Goal: Task Accomplishment & Management: Use online tool/utility

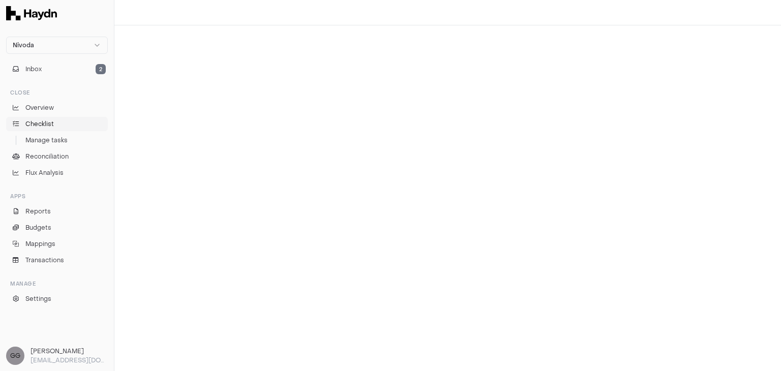
click at [52, 129] on link "Checklist" at bounding box center [57, 124] width 102 height 14
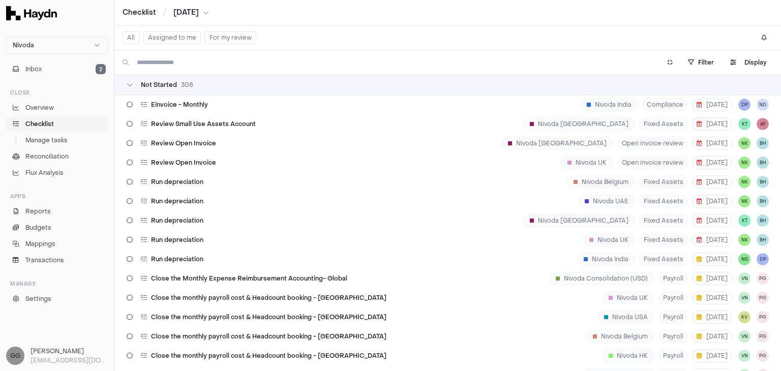
click at [186, 40] on button "Assigned to me" at bounding box center [171, 37] width 57 height 13
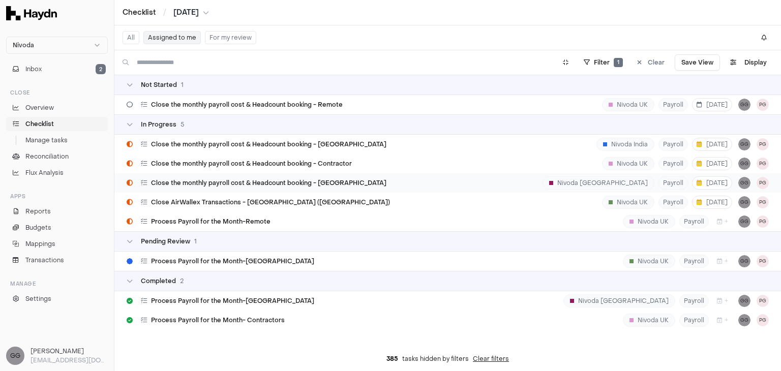
click at [283, 179] on span "Close the monthly payroll cost & Headcount booking - [GEOGRAPHIC_DATA]" at bounding box center [268, 183] width 235 height 8
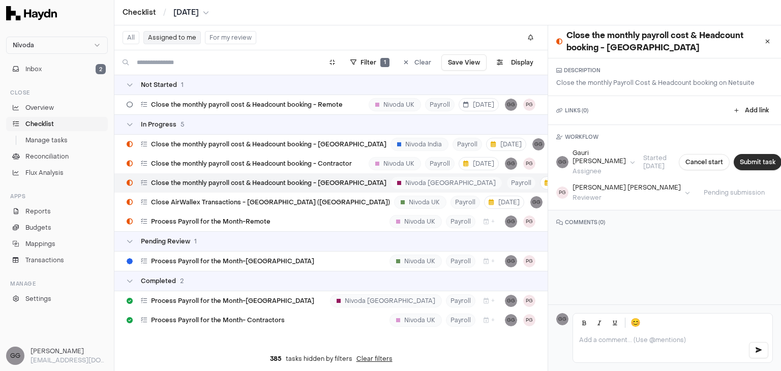
click at [734, 161] on button "Submit task" at bounding box center [758, 162] width 48 height 16
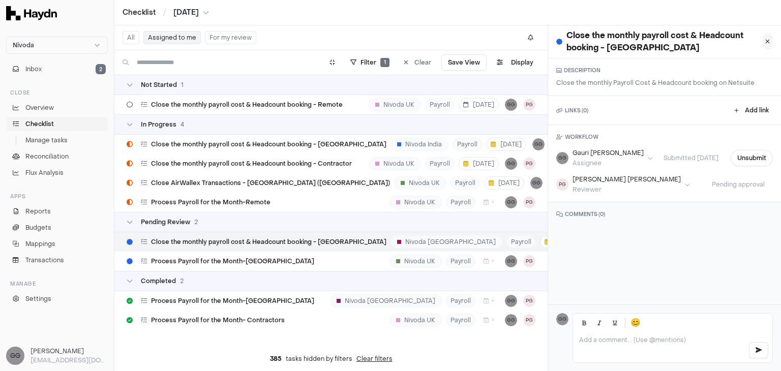
click at [765, 41] on icon at bounding box center [767, 42] width 5 height 6
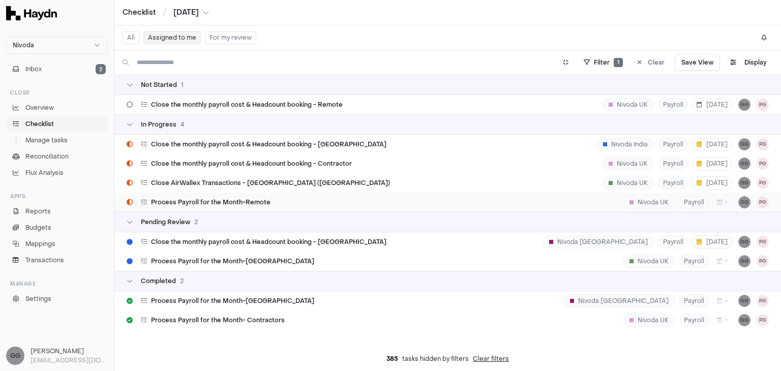
click at [521, 204] on div "Process Payroll for the Month-Remote Nivoda UK Payroll + GG PG" at bounding box center [447, 202] width 666 height 19
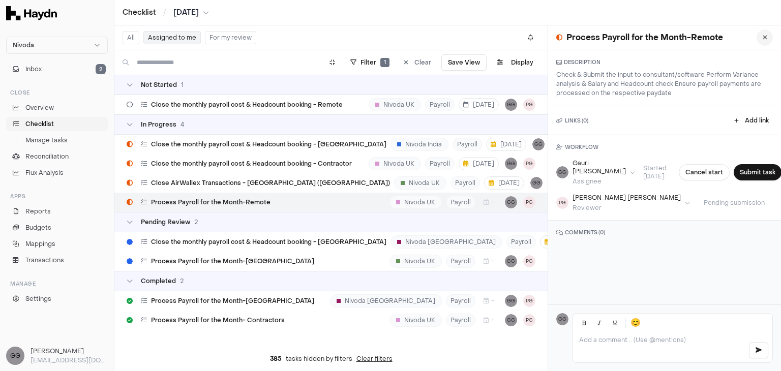
click at [763, 38] on icon at bounding box center [765, 38] width 5 height 6
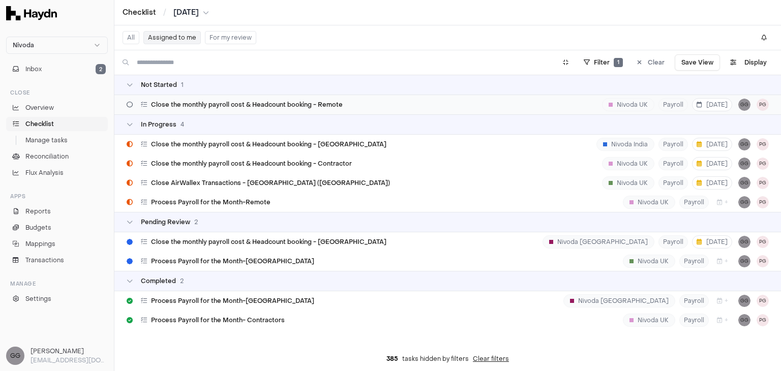
click at [319, 105] on span "Close the monthly payroll cost & Headcount booking - Remote" at bounding box center [247, 105] width 192 height 8
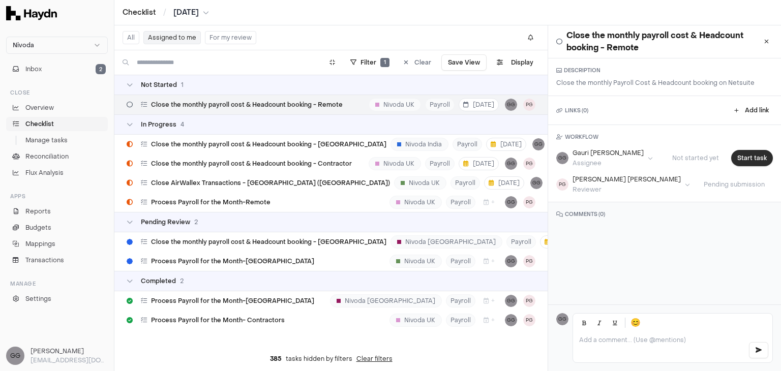
click at [744, 155] on button "Start task" at bounding box center [752, 158] width 42 height 16
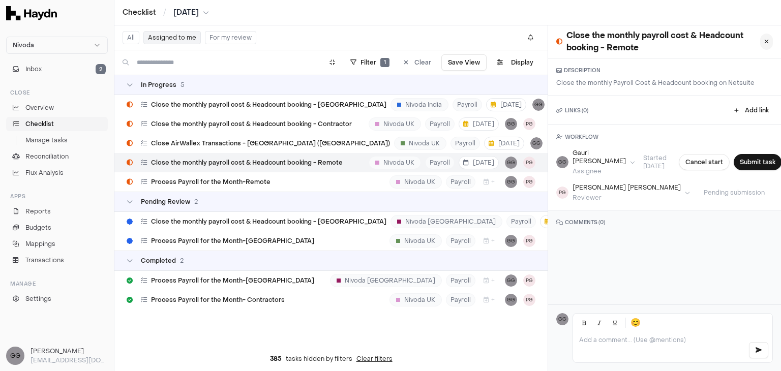
click at [764, 42] on icon at bounding box center [766, 42] width 5 height 6
